Goal: Find specific fact: Find contact information

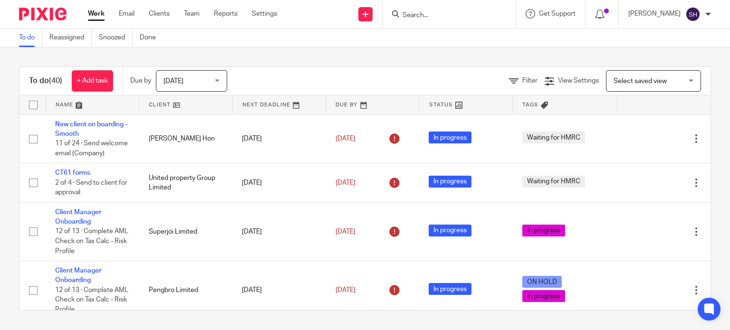
click at [443, 9] on form at bounding box center [451, 14] width 101 height 12
click at [428, 22] on div at bounding box center [448, 14] width 133 height 28
click at [423, 21] on div at bounding box center [448, 14] width 133 height 28
click at [421, 19] on input "Search" at bounding box center [443, 15] width 85 height 9
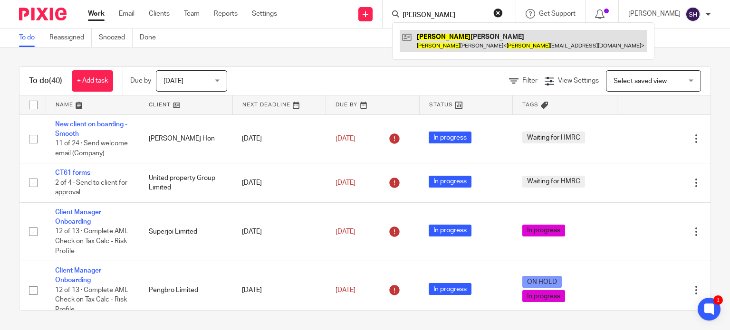
type input "[PERSON_NAME]"
click at [431, 36] on link at bounding box center [522, 41] width 247 height 22
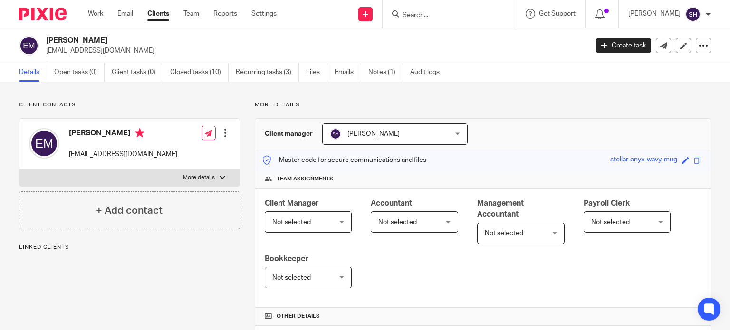
click at [102, 159] on p "[EMAIL_ADDRESS][DOMAIN_NAME]" at bounding box center [123, 154] width 108 height 9
copy div "[EMAIL_ADDRESS][DOMAIN_NAME]"
